Goal: Task Accomplishment & Management: Complete application form

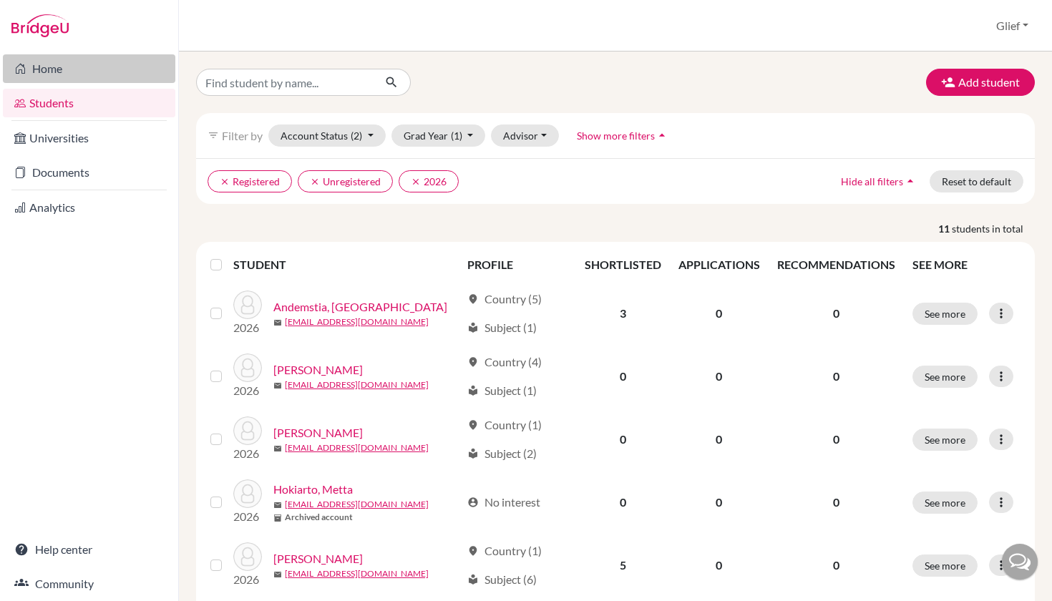
click at [59, 68] on link "Home" at bounding box center [89, 68] width 172 height 29
click at [983, 72] on button "Add student" at bounding box center [980, 82] width 109 height 27
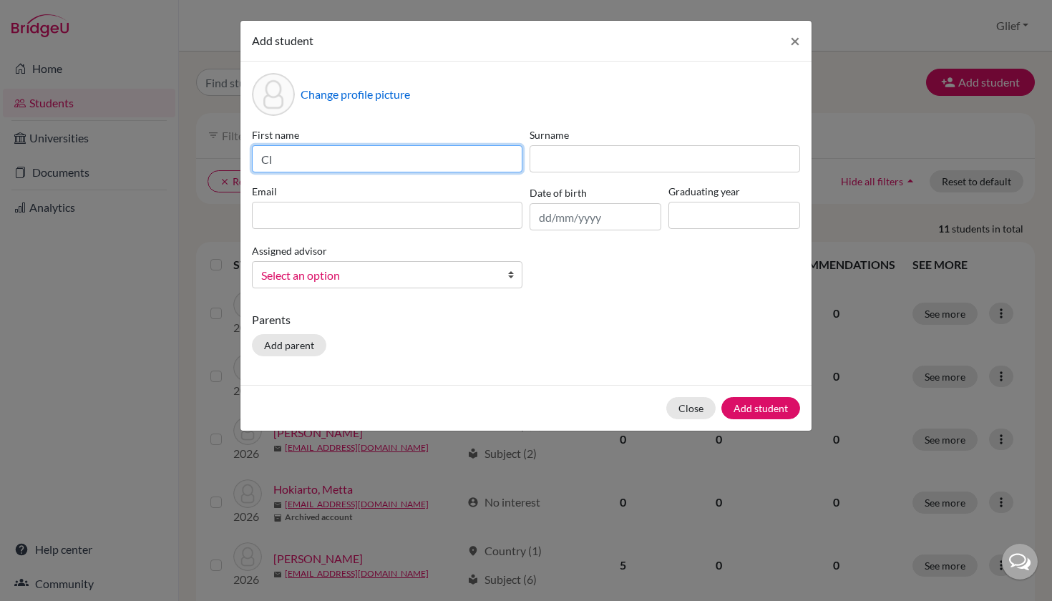
type input "C"
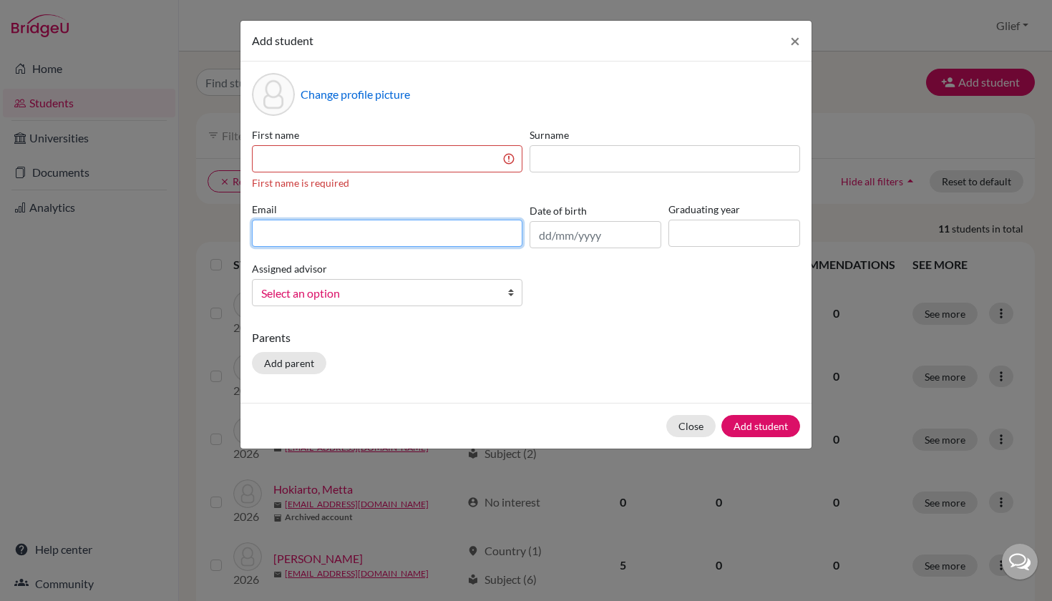
paste input "For the University of Melbourne 3Bs for A level AAB for Predicted Score for App…"
type input "For the University of Melbourne 3Bs for A level AAB for Predicted Score for App…"
click at [691, 427] on div "Close Add student" at bounding box center [525, 426] width 571 height 46
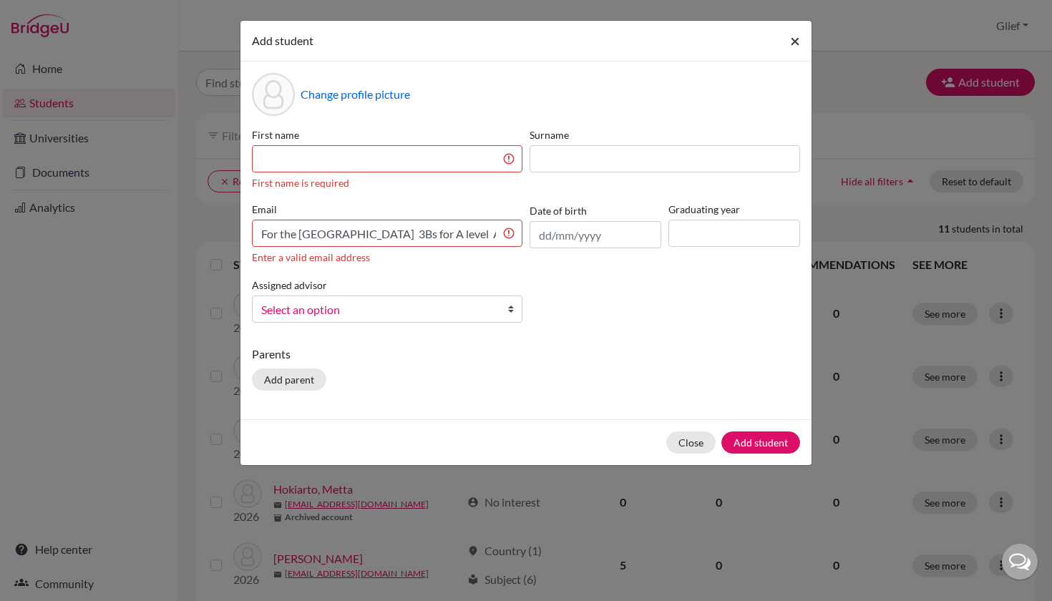
click at [800, 44] on button "×" at bounding box center [795, 41] width 33 height 40
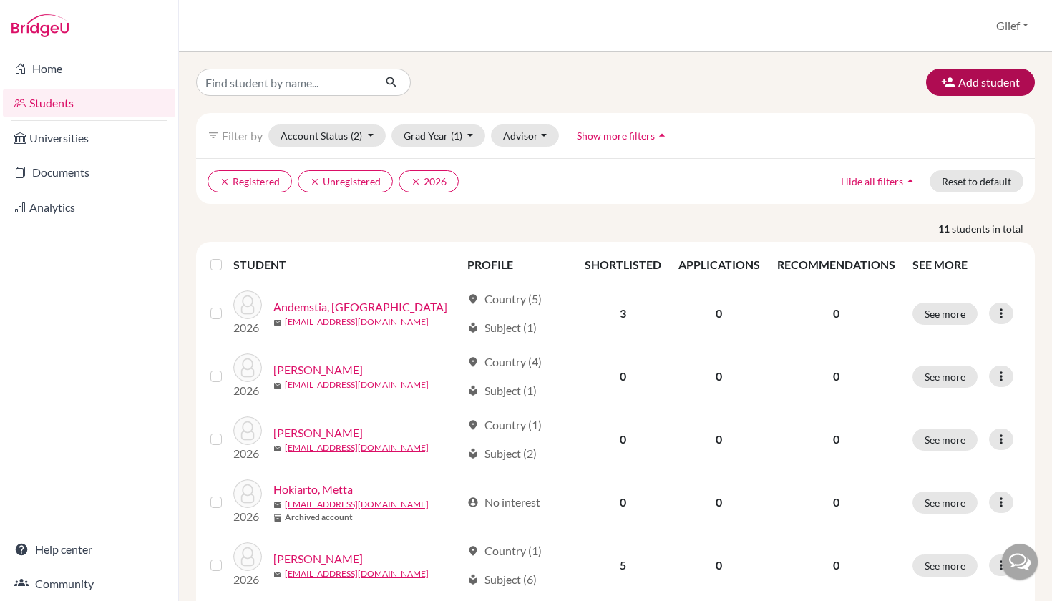
click at [960, 86] on button "Add student" at bounding box center [980, 82] width 109 height 27
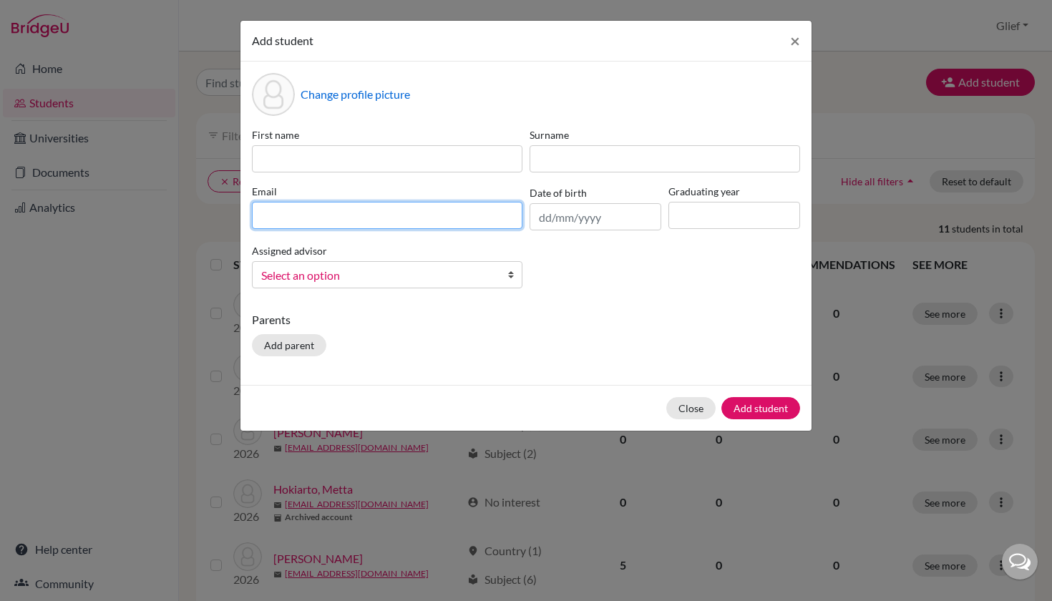
paste input "26clement.allesandro@sisschools.org"
type input "26clement.allesandro@sisschools.org"
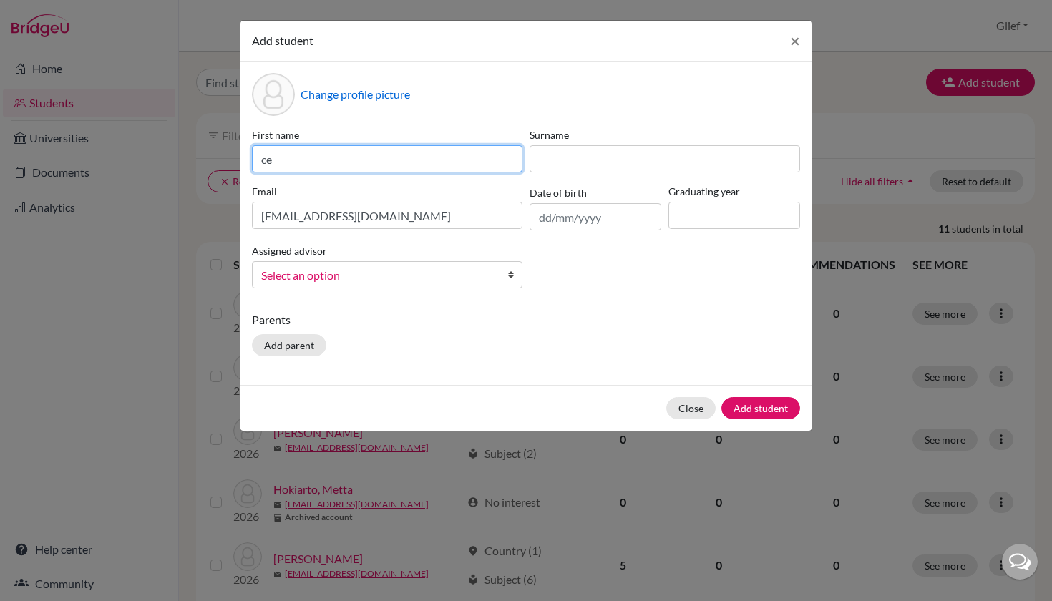
type input "c"
type input "Clement"
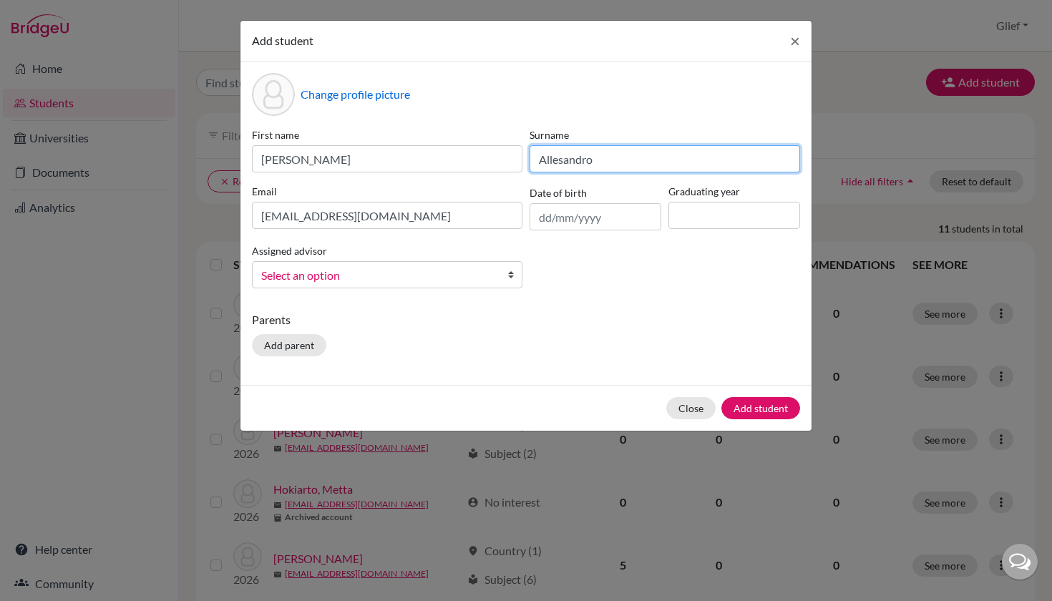
type input "Allesandro"
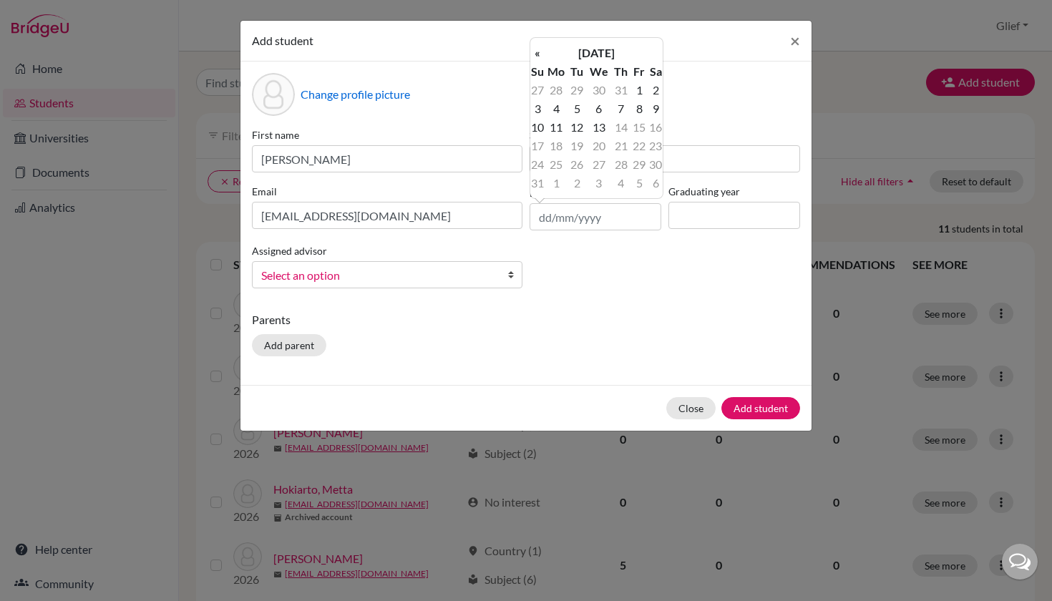
click at [711, 127] on label "Surname" at bounding box center [665, 134] width 270 height 15
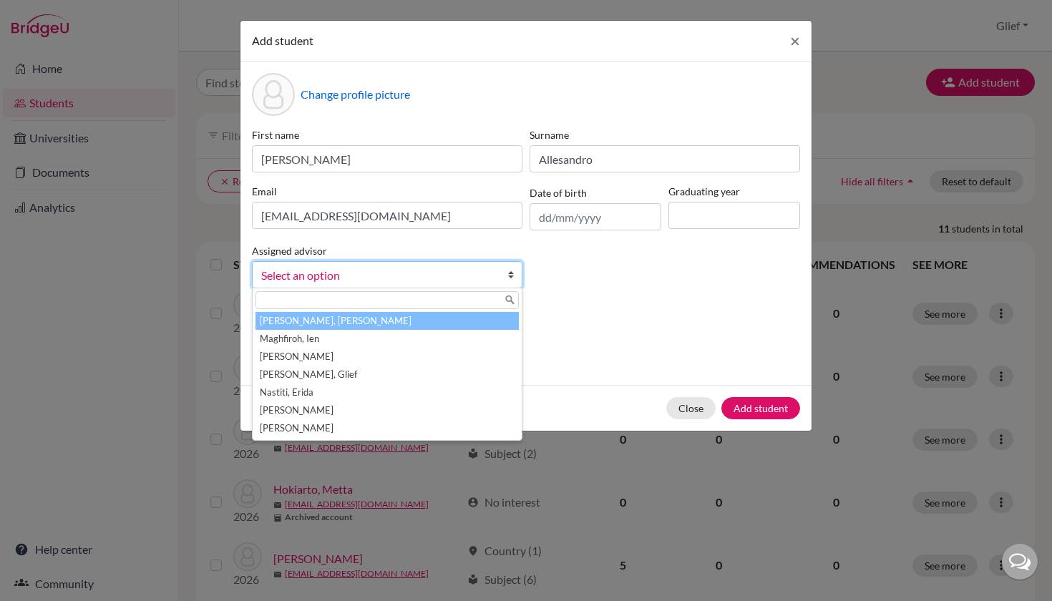
click at [450, 270] on span "Select an option" at bounding box center [377, 275] width 233 height 19
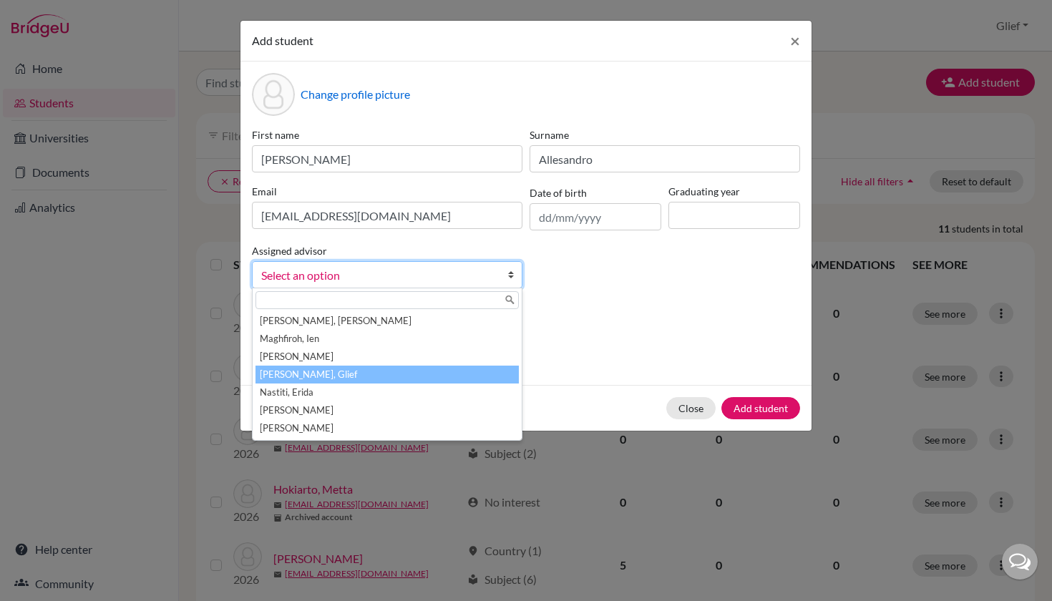
click at [329, 372] on li "Miranda, Glief" at bounding box center [386, 375] width 263 height 18
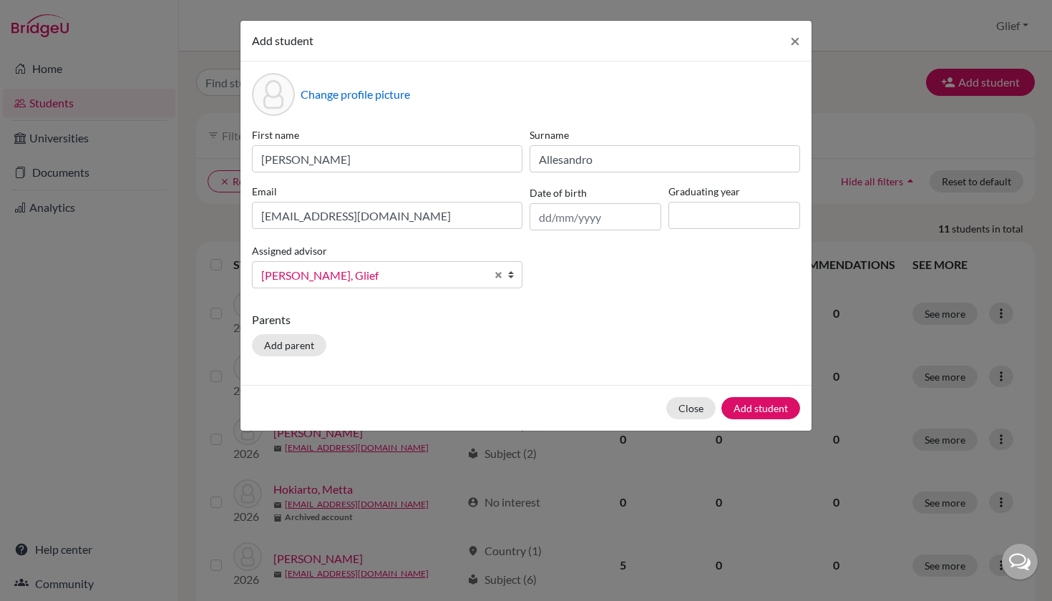
click at [560, 344] on div "Parents Add parent" at bounding box center [526, 336] width 548 height 51
click at [773, 408] on button "Add student" at bounding box center [760, 408] width 79 height 22
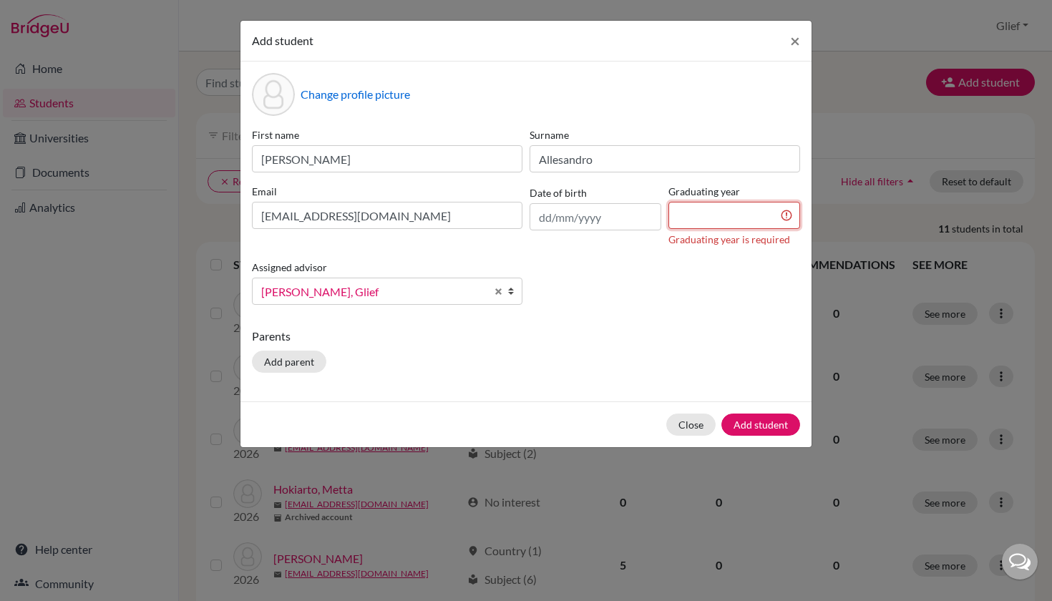
click at [725, 219] on input at bounding box center [734, 215] width 132 height 27
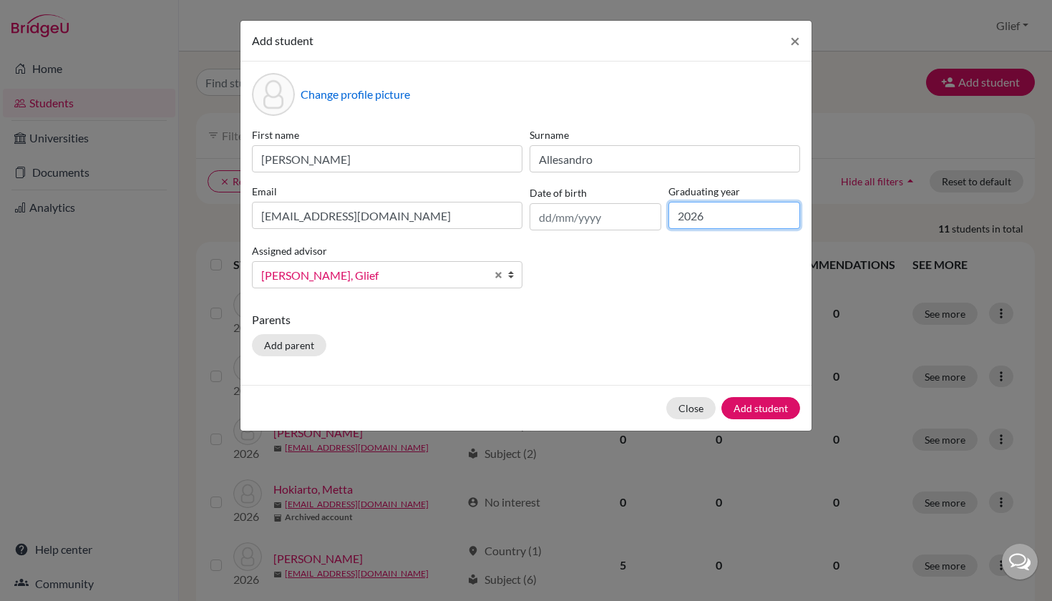
type input "2026"
click at [742, 278] on div "First name Clement Surname Allesandro Email 26clement.allesandro@sisschools.org…" at bounding box center [525, 213] width 555 height 172
click at [761, 407] on button "Add student" at bounding box center [760, 408] width 79 height 22
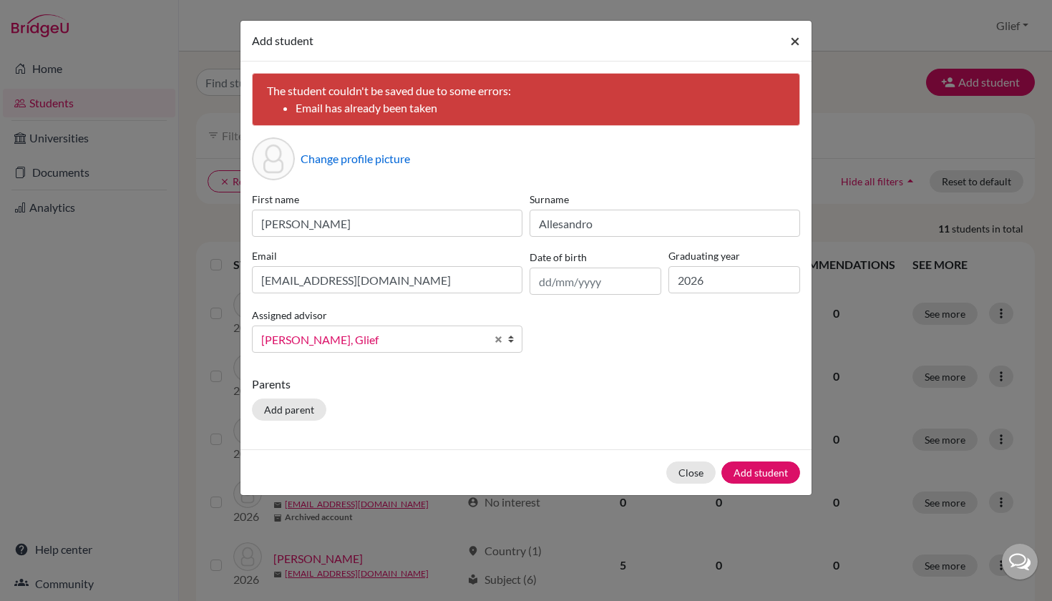
click at [800, 39] on button "×" at bounding box center [795, 41] width 33 height 40
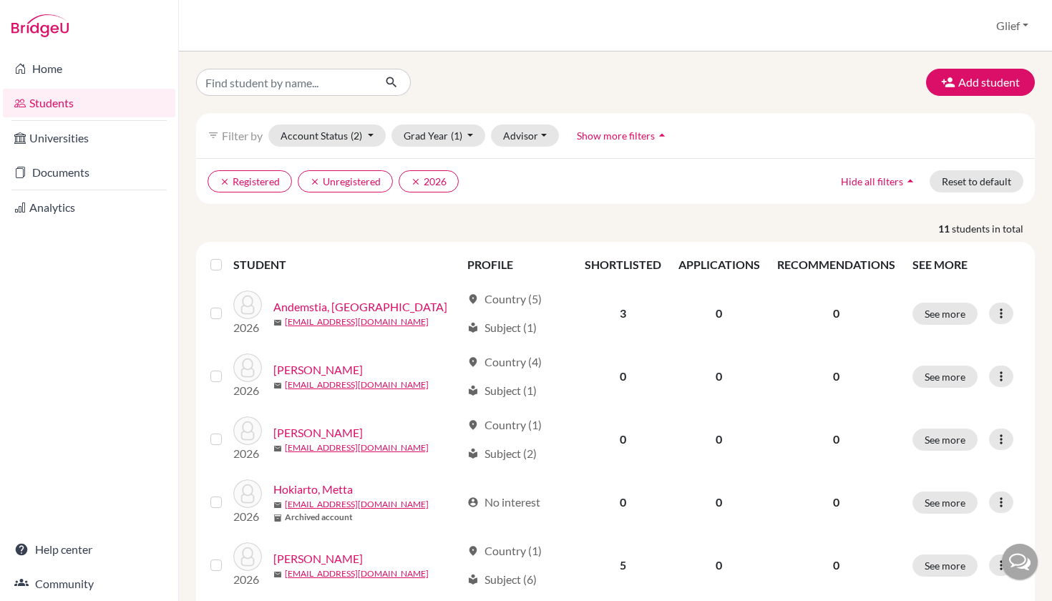
click at [776, 132] on div "filter_list Filter by Account Status (2) Active accounts Archived accounts Regi…" at bounding box center [615, 135] width 839 height 45
click at [87, 72] on link "Home" at bounding box center [89, 68] width 172 height 29
